Goal: Complete application form

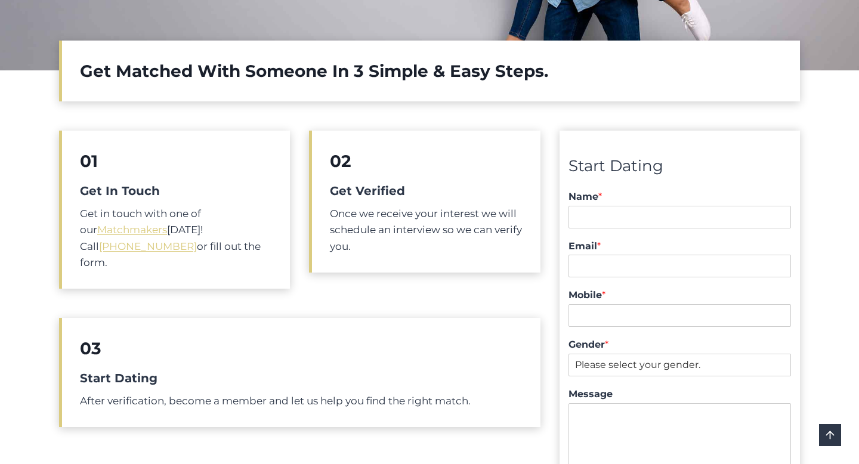
scroll to position [413, 0]
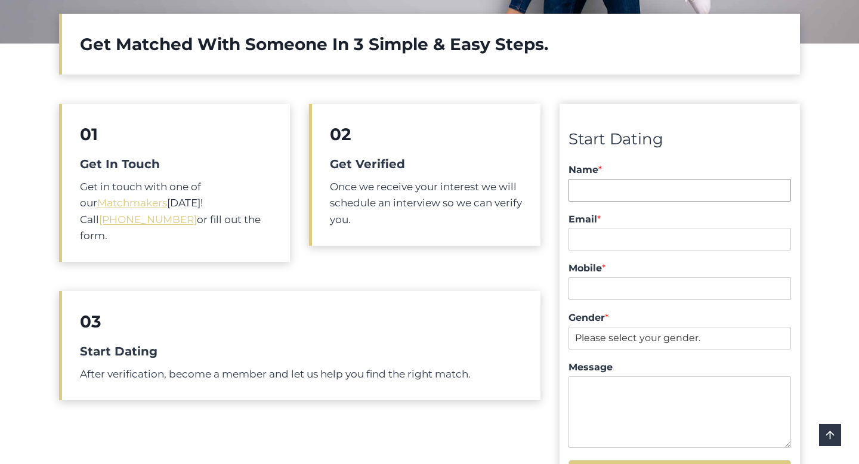
click at [608, 188] on input "Name *" at bounding box center [679, 190] width 222 height 23
type input "Vuk Podinic"
click at [618, 233] on input "Email *" at bounding box center [679, 239] width 222 height 23
type input "[EMAIL_ADDRESS][DOMAIN_NAME]"
click at [631, 290] on input "Mobile *" at bounding box center [679, 288] width 222 height 23
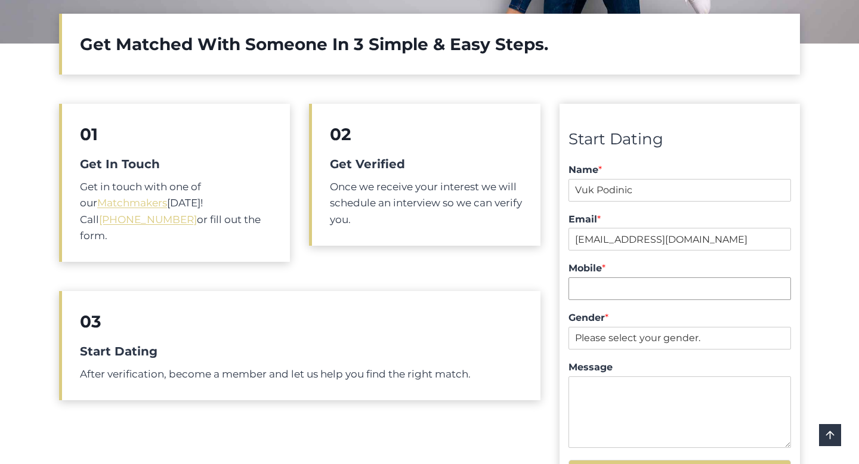
type input "0434255273"
click at [627, 336] on select "Please select your gender. [DEMOGRAPHIC_DATA] [DEMOGRAPHIC_DATA]" at bounding box center [679, 338] width 222 height 23
select select "[DEMOGRAPHIC_DATA]"
click at [568, 327] on select "Please select your gender. [DEMOGRAPHIC_DATA] [DEMOGRAPHIC_DATA]" at bounding box center [679, 338] width 222 height 23
click at [613, 398] on textarea "Message" at bounding box center [679, 412] width 222 height 72
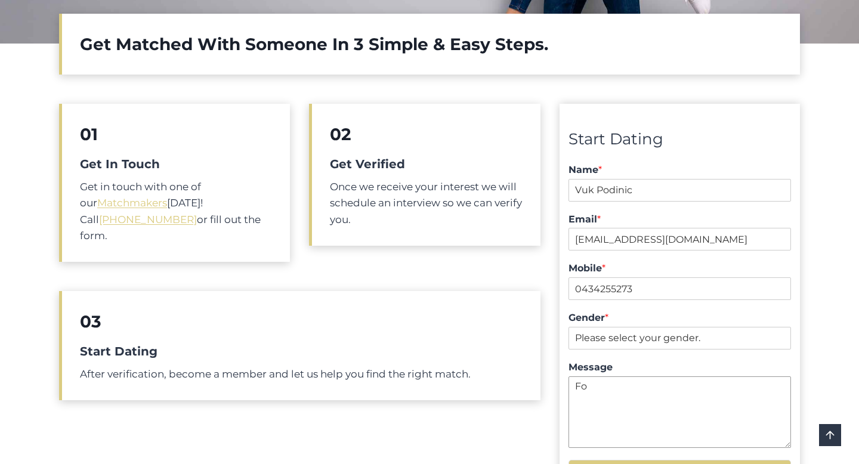
type textarea "F"
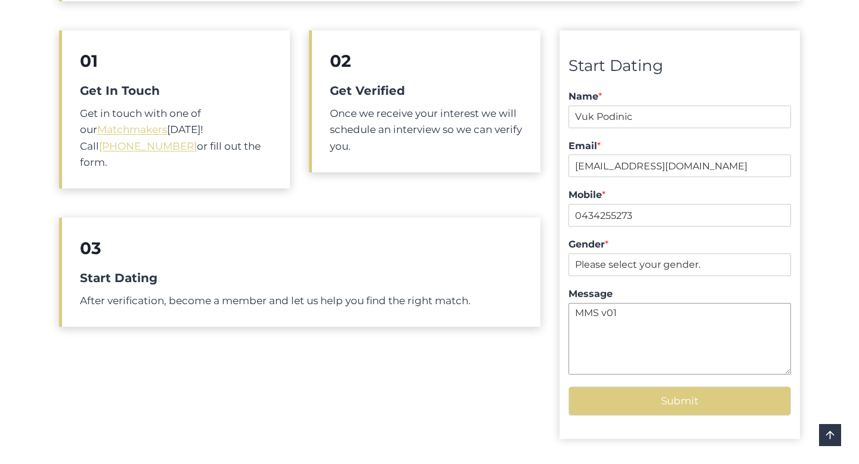
scroll to position [507, 0]
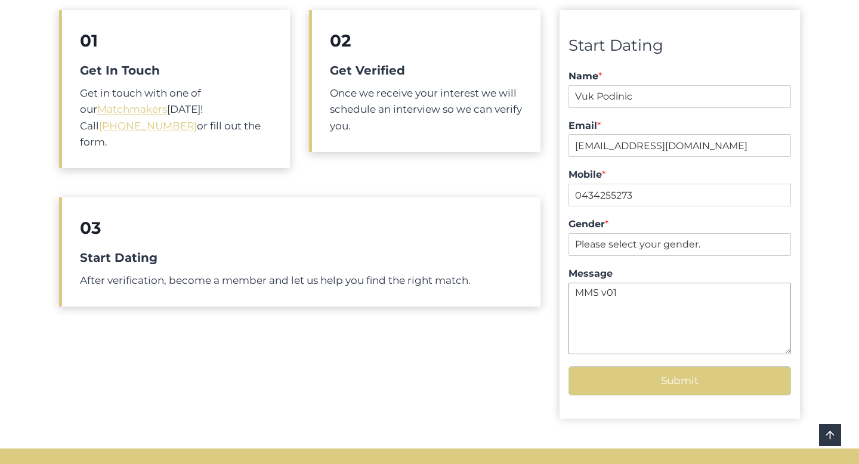
type textarea "MMS v01"
click at [693, 379] on button "Submit" at bounding box center [679, 380] width 222 height 29
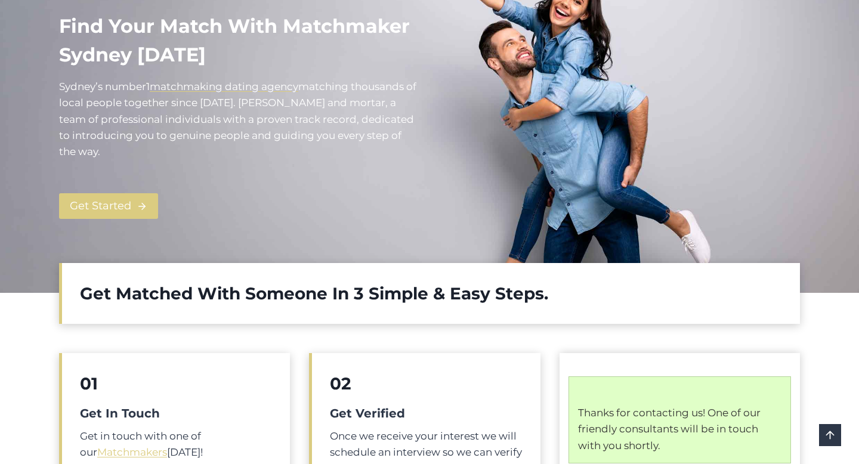
scroll to position [101, 0]
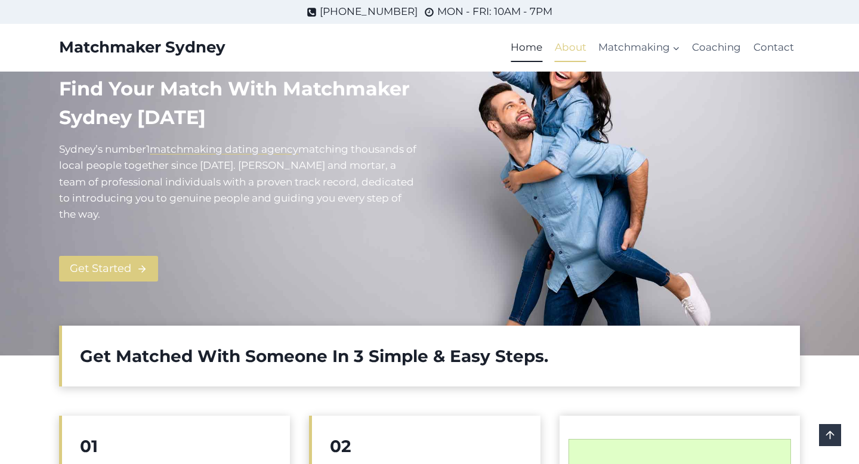
click at [577, 53] on link "About" at bounding box center [571, 47] width 44 height 29
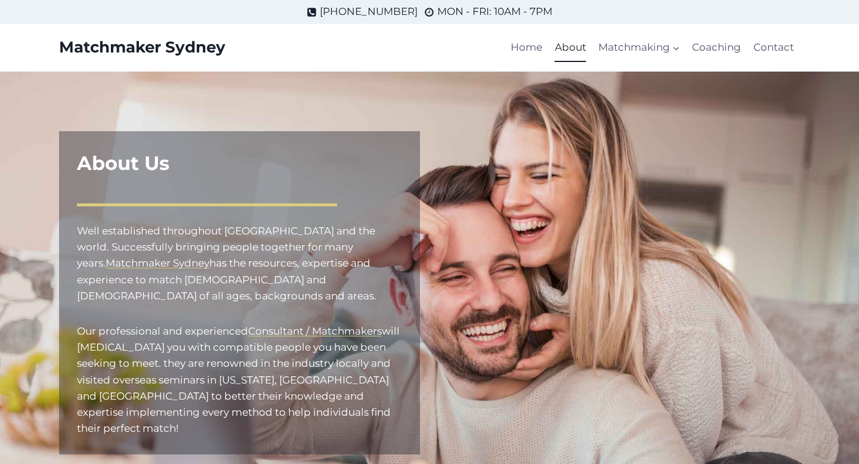
click at [530, 52] on link "Home" at bounding box center [527, 47] width 44 height 29
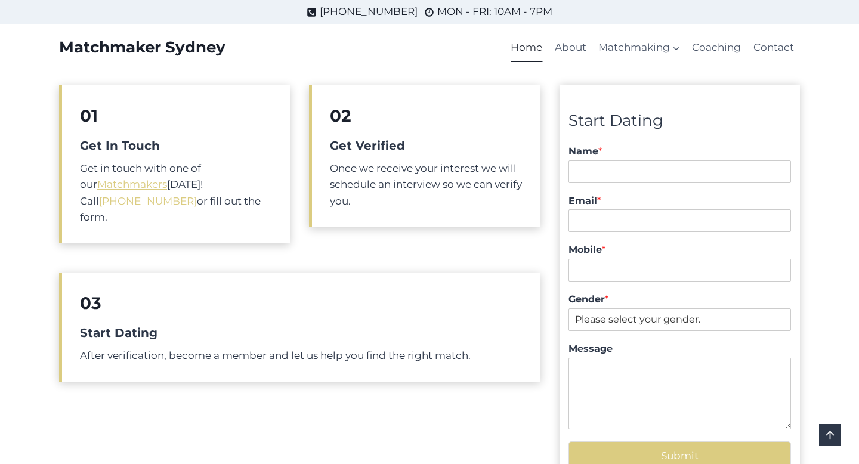
scroll to position [364, 0]
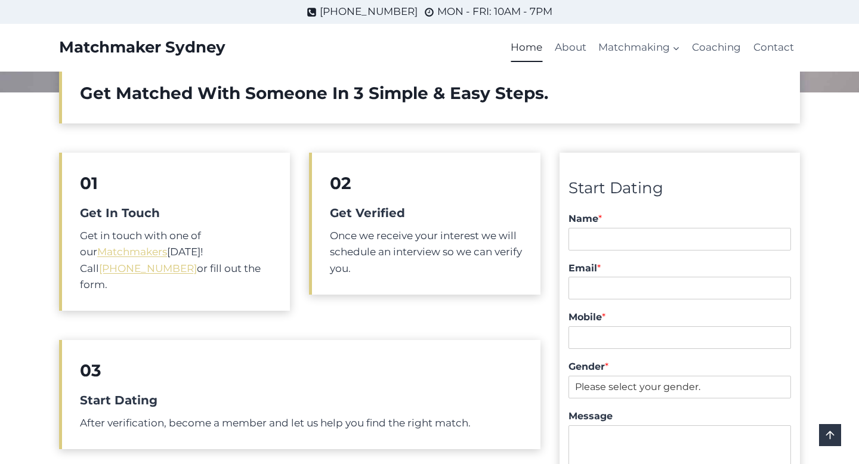
click at [586, 63] on div "Home About Matchmaking Expand Matchmaking for Men Matchmaking for Women Coachin…" at bounding box center [652, 48] width 295 height 48
click at [586, 53] on link "About" at bounding box center [571, 47] width 44 height 29
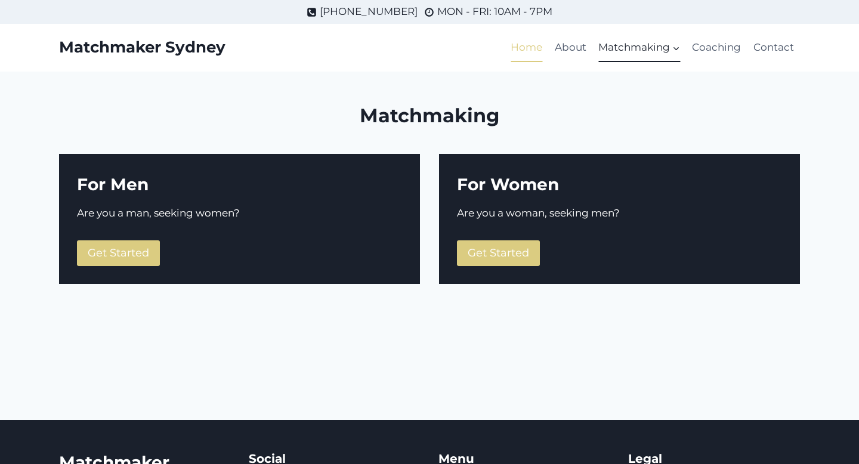
click at [517, 45] on link "Home" at bounding box center [527, 47] width 44 height 29
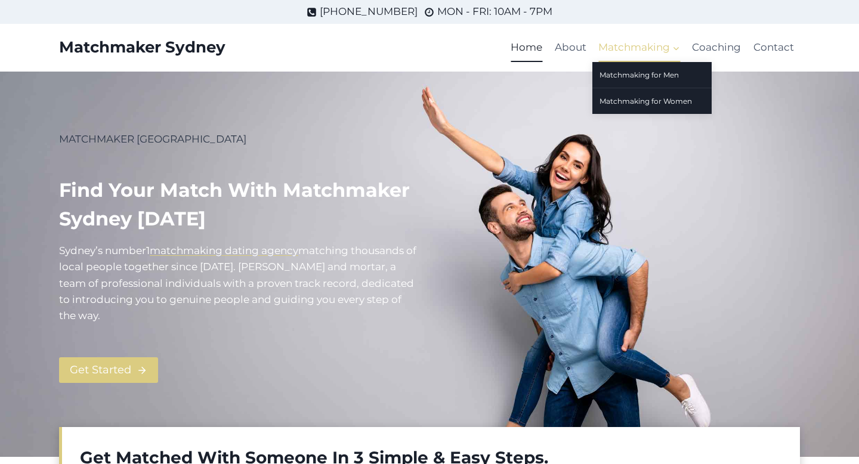
click at [642, 48] on span "Matchmaking Expand" at bounding box center [639, 47] width 82 height 16
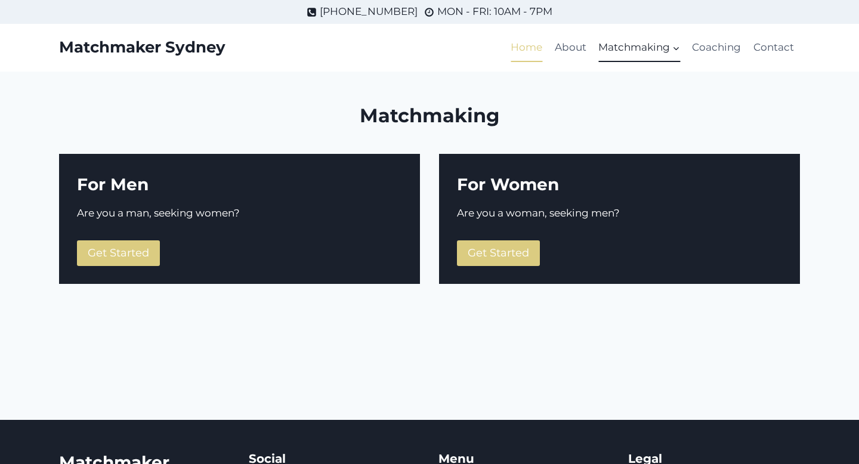
click at [533, 47] on link "Home" at bounding box center [527, 47] width 44 height 29
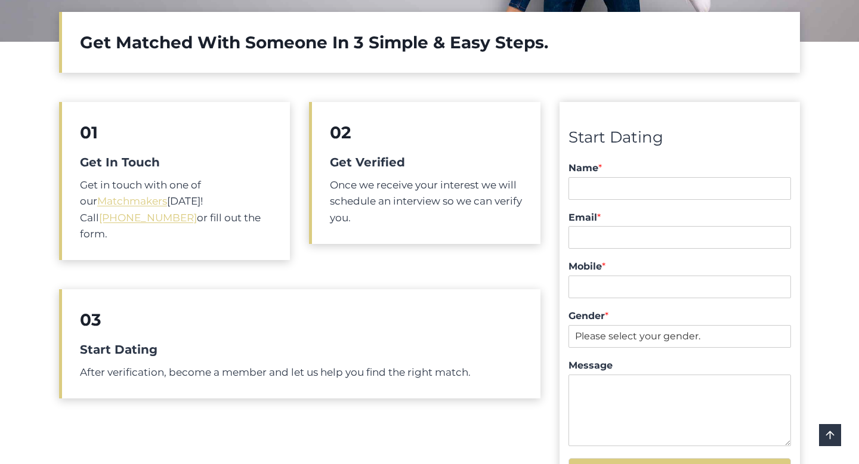
scroll to position [485, 0]
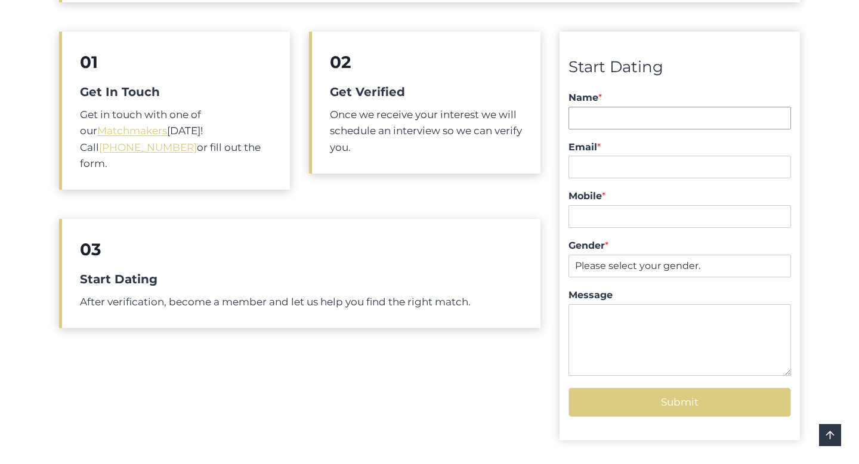
click at [597, 117] on input "Name *" at bounding box center [679, 118] width 222 height 23
type input "Vuk Podinic"
click at [630, 109] on input "Vuk Podinic" at bounding box center [679, 118] width 222 height 23
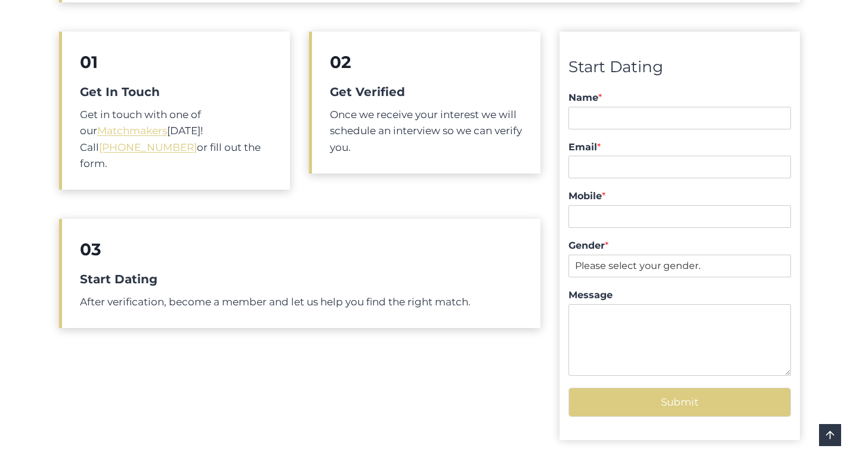
click at [692, 75] on div "Start Dating" at bounding box center [679, 67] width 222 height 25
